Goal: Task Accomplishment & Management: Complete application form

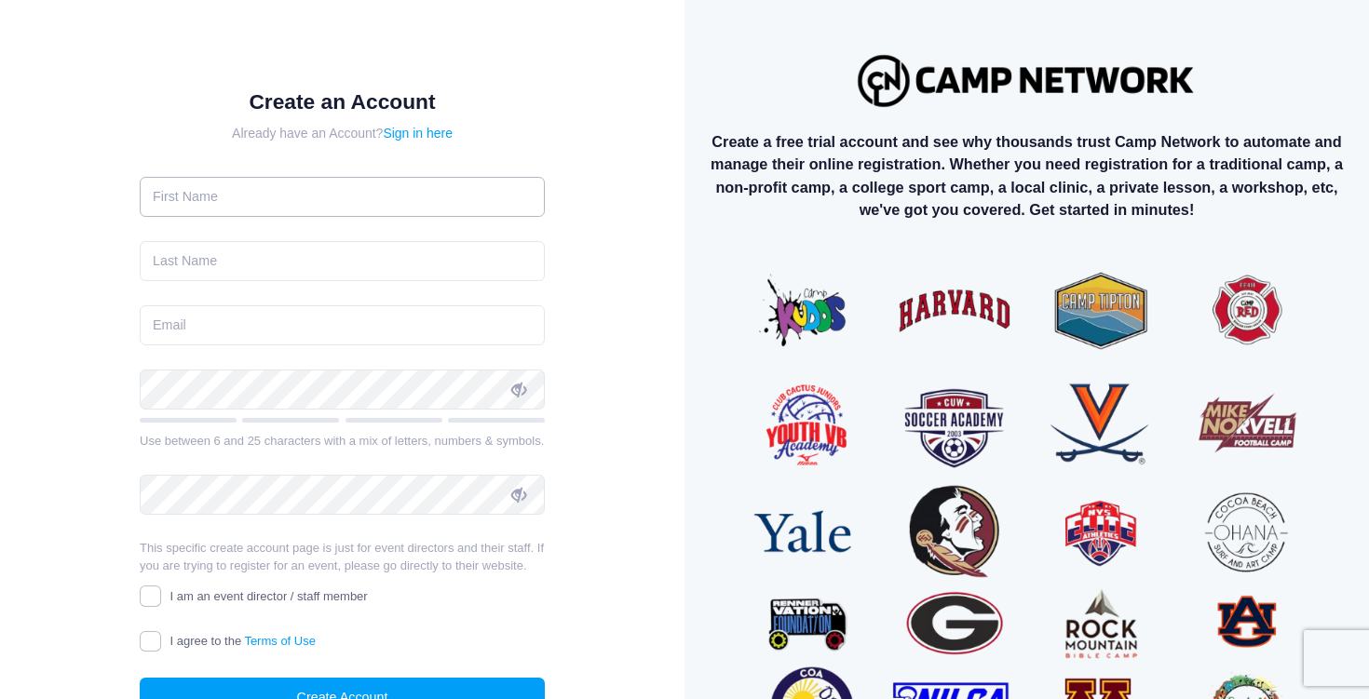
click at [302, 193] on input "text" at bounding box center [342, 197] width 405 height 40
type input "Desmond"
click at [290, 264] on input "text" at bounding box center [342, 261] width 405 height 40
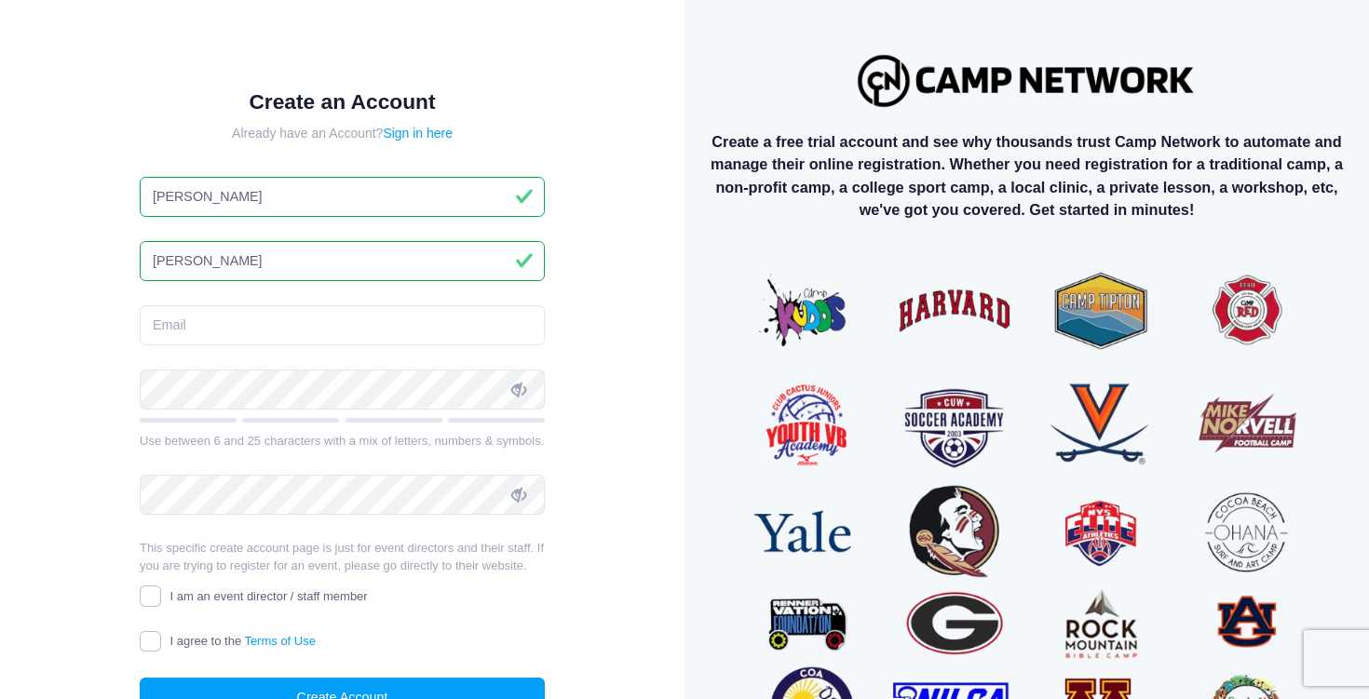
type input "Oliver"
click at [278, 319] on input "email" at bounding box center [342, 325] width 405 height 40
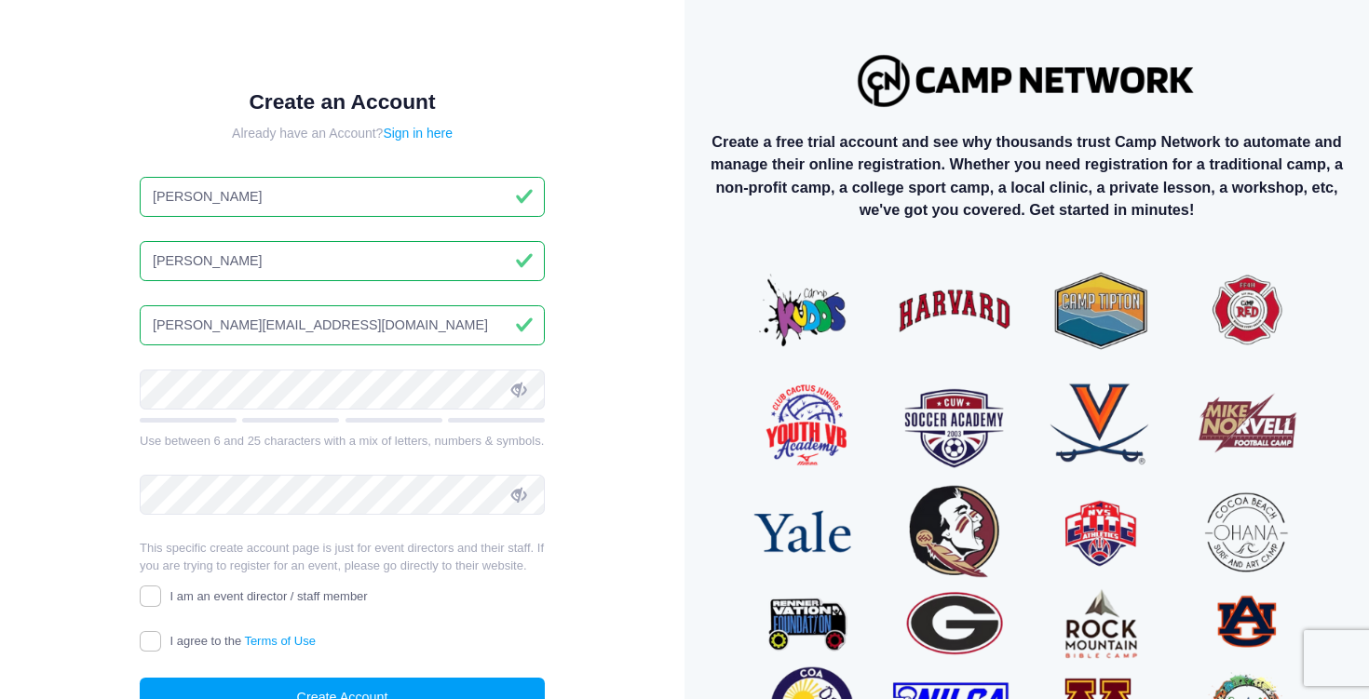
type input "oliver_desmond@yahoo.com"
click at [522, 390] on icon at bounding box center [518, 390] width 15 height 15
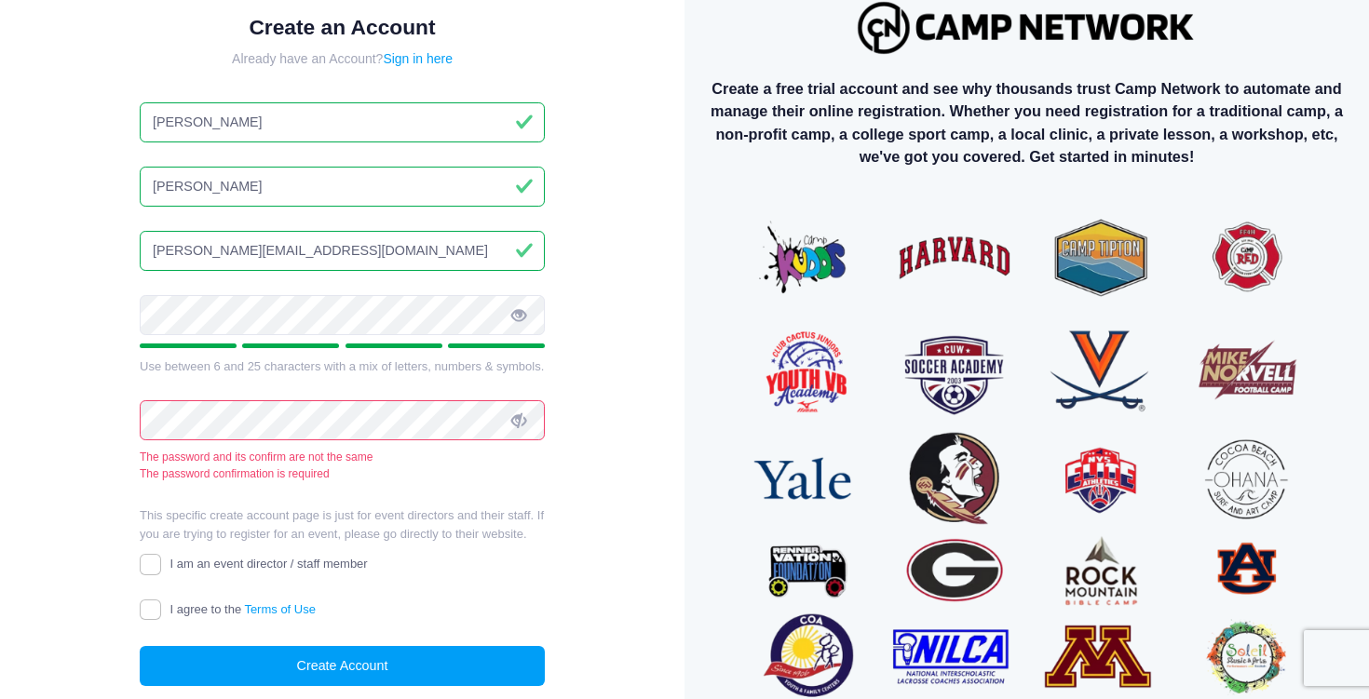
scroll to position [61, 0]
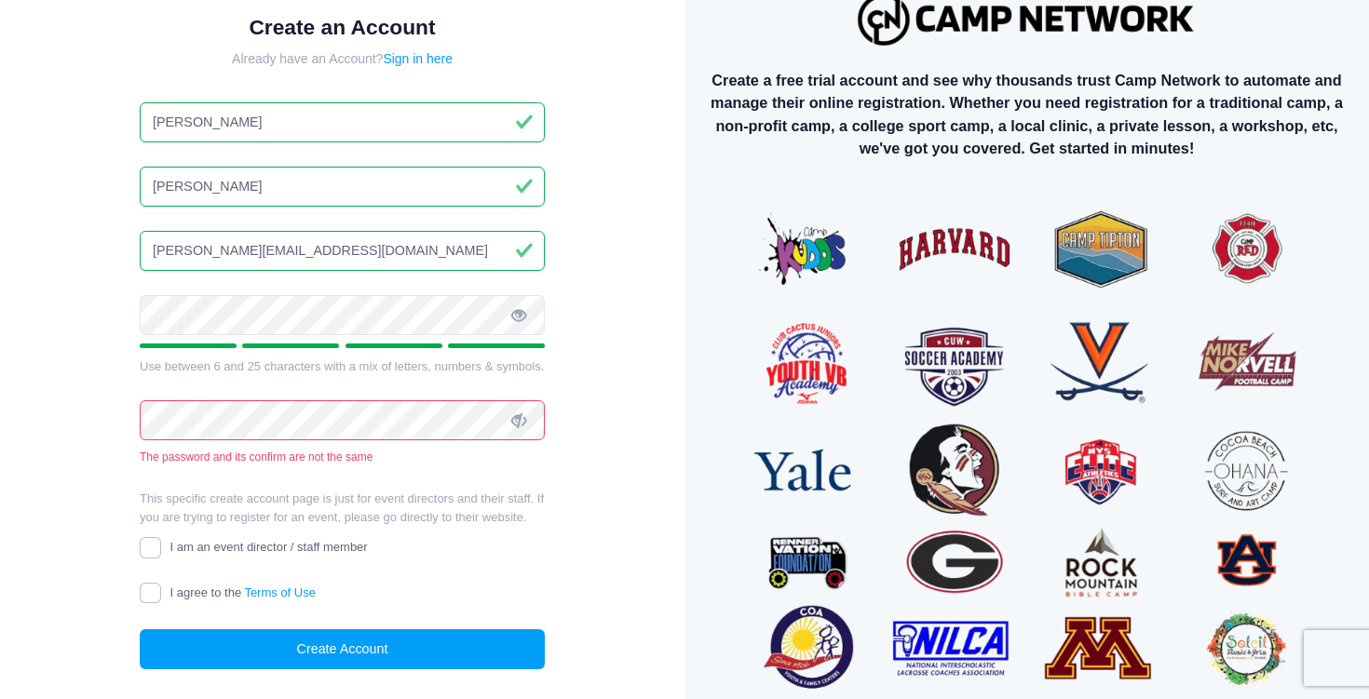
click at [522, 420] on icon at bounding box center [518, 421] width 15 height 15
click at [609, 445] on div "Create an Account Already have an Account? Sign in here Desmond Oliver oliver_d…" at bounding box center [343, 358] width 624 height 778
click at [153, 548] on input "I am an event director / staff member" at bounding box center [150, 547] width 21 height 21
checkbox input "true"
click at [146, 596] on input "I agree to the Terms of Use" at bounding box center [150, 593] width 21 height 21
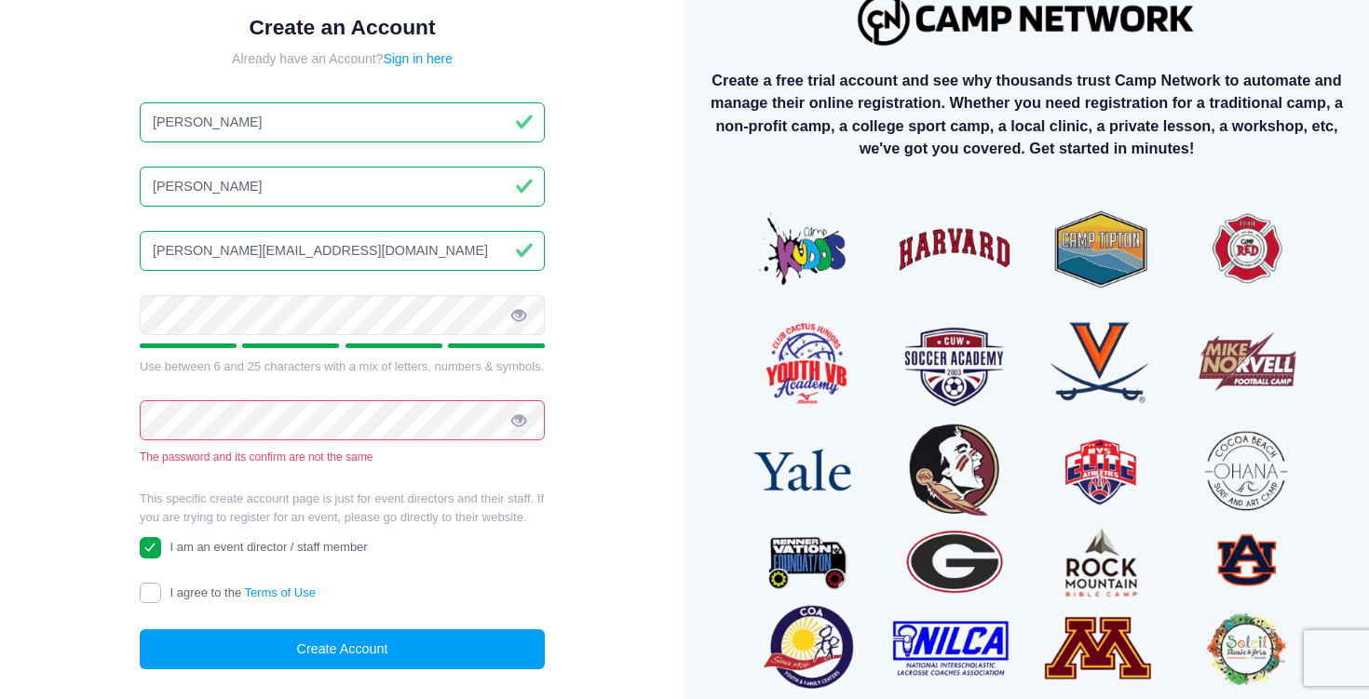
checkbox input "true"
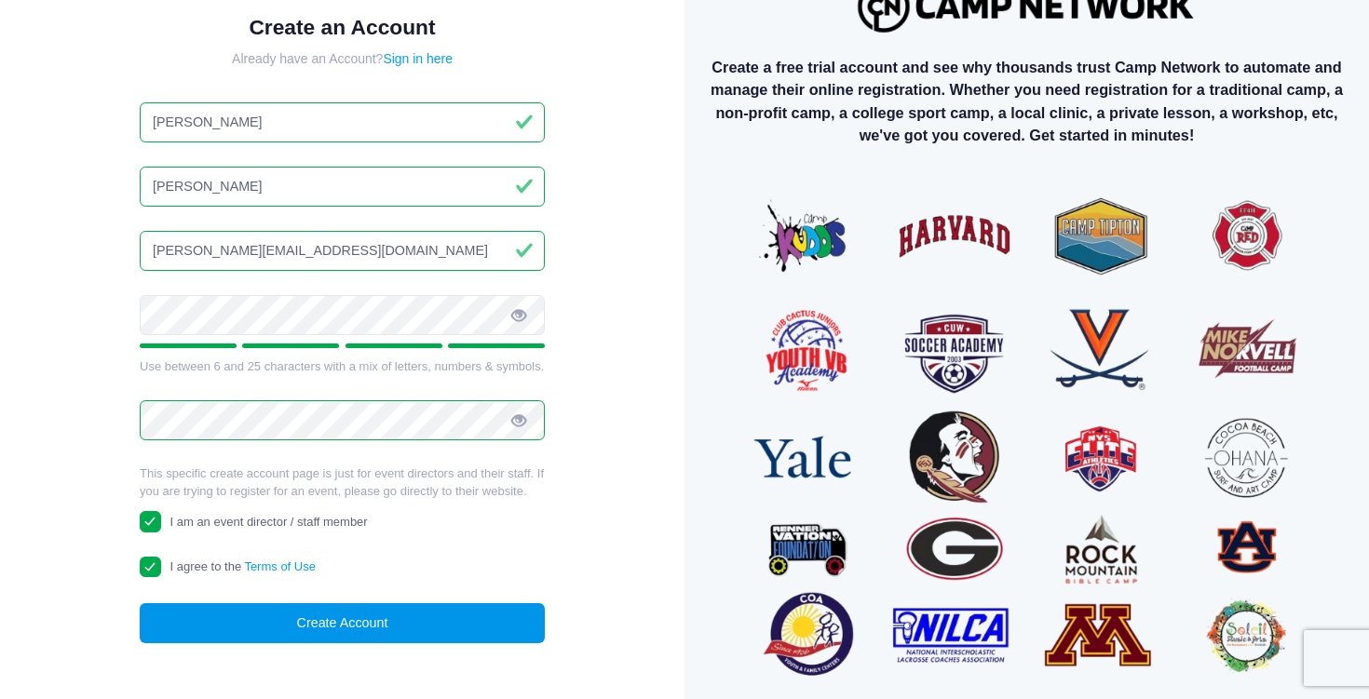
click at [255, 622] on button "Create Account" at bounding box center [342, 624] width 405 height 40
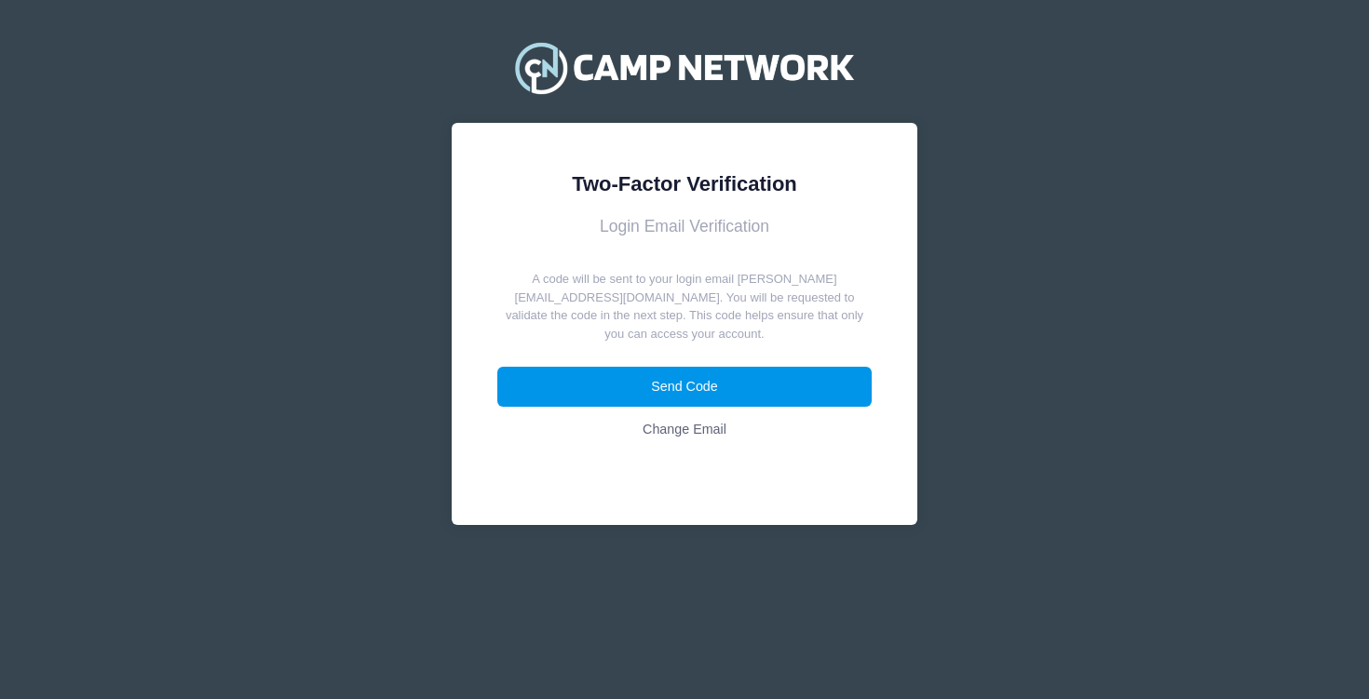
click at [802, 370] on button "Send Code" at bounding box center [684, 387] width 375 height 40
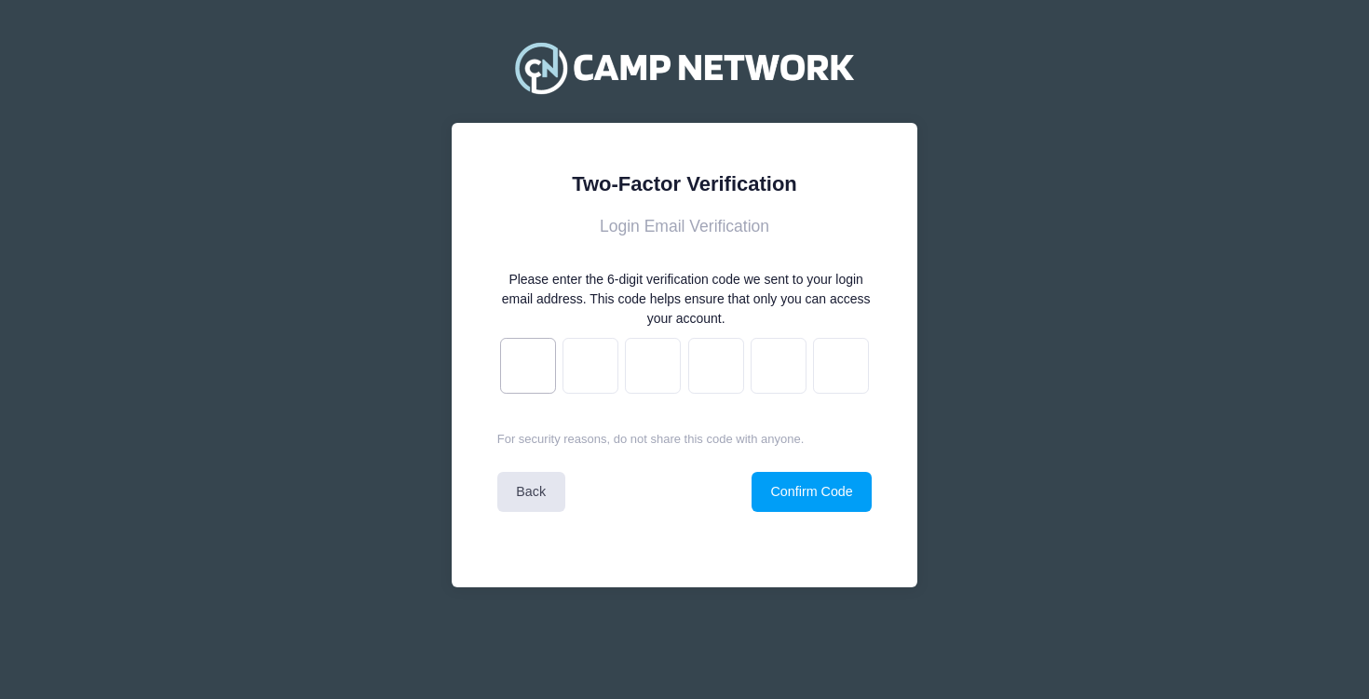
click at [527, 368] on input "text" at bounding box center [528, 366] width 56 height 56
type input "d"
type input "3"
type input "0"
type input "e"
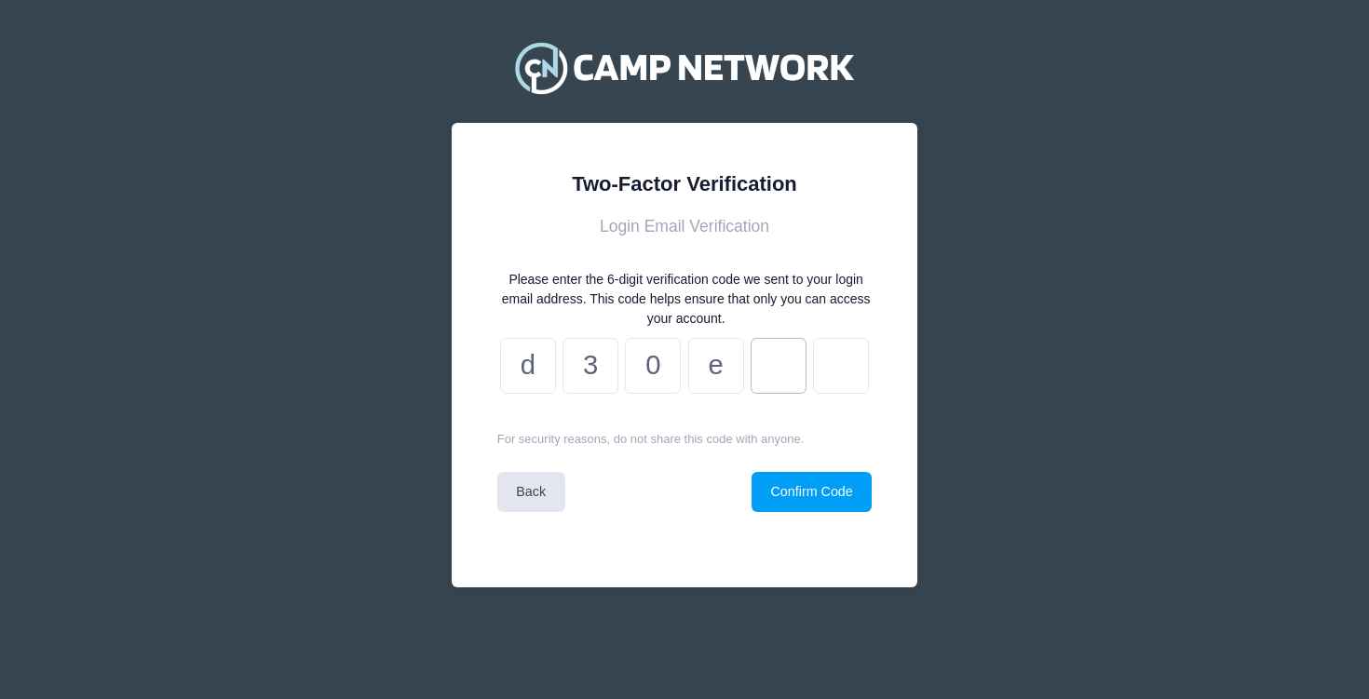
type input "8"
type input "c"
click at [801, 495] on button "Confirm Code" at bounding box center [812, 492] width 120 height 40
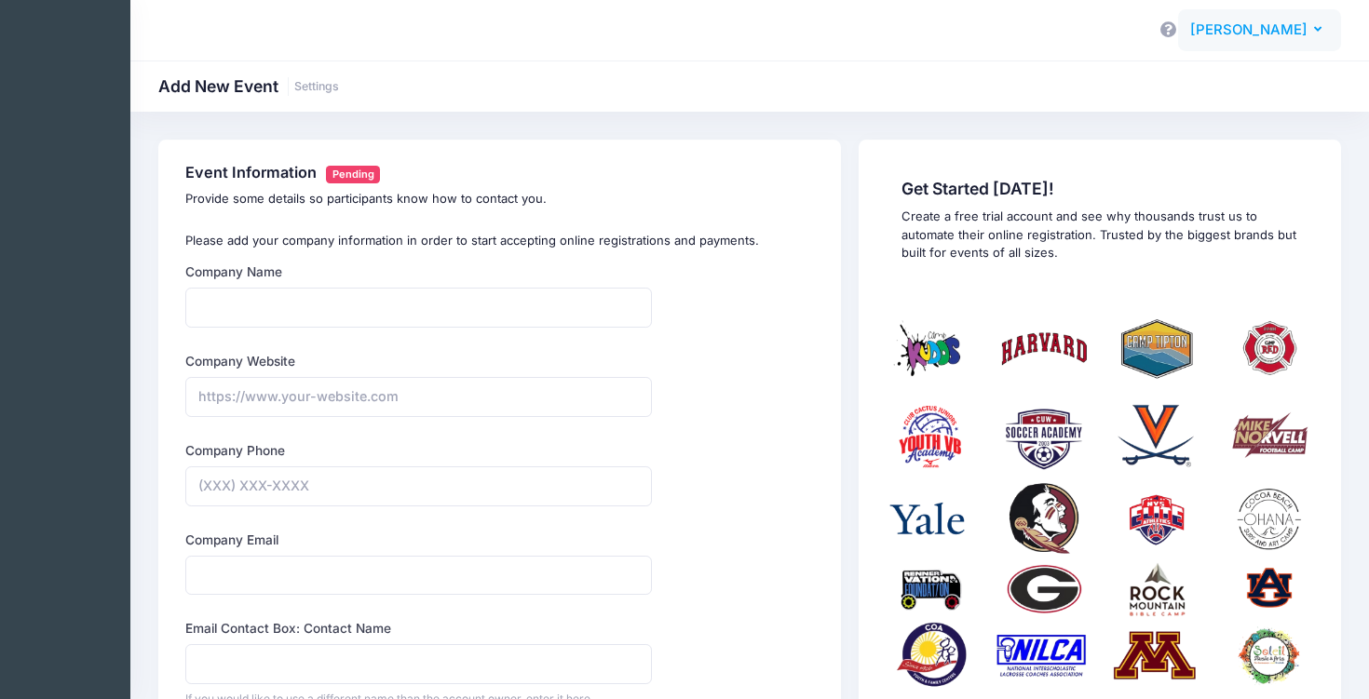
click at [1318, 30] on icon "button" at bounding box center [1321, 30] width 15 height 0
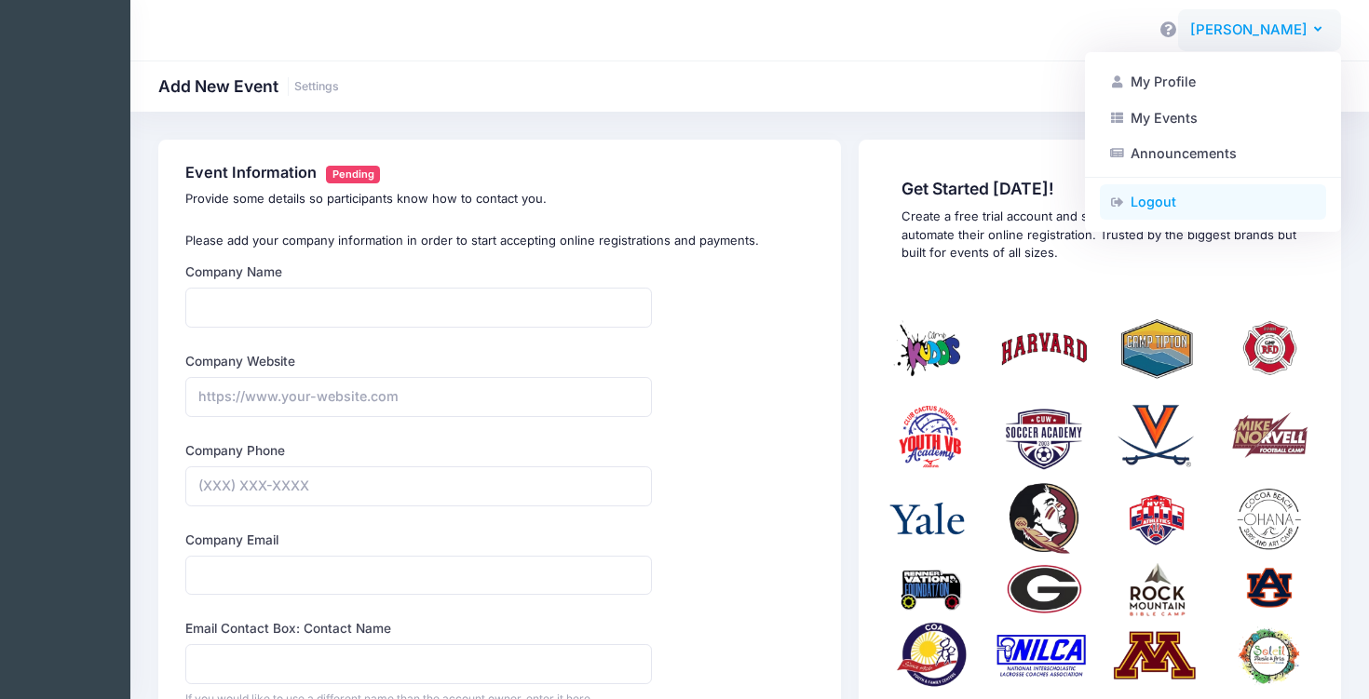
click at [1158, 197] on link "Logout" at bounding box center [1213, 201] width 226 height 35
